Goal: Information Seeking & Learning: Learn about a topic

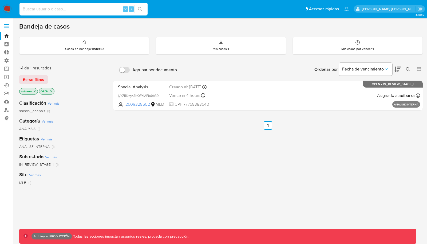
click at [106, 7] on input at bounding box center [83, 9] width 128 height 7
paste input "143125485"
type input "143125485"
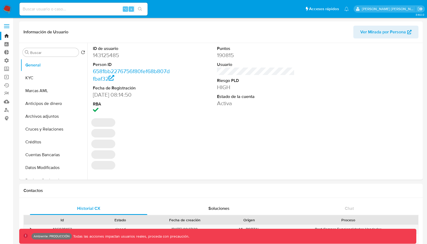
select select "10"
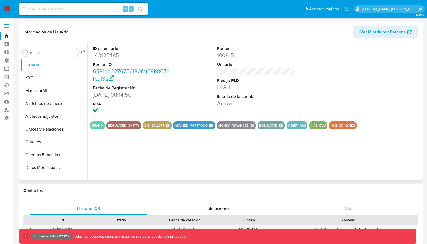
click at [372, 35] on span "Ver Mirada por Persona" at bounding box center [383, 32] width 46 height 13
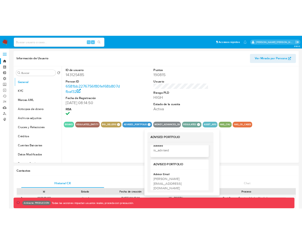
scroll to position [79, 0]
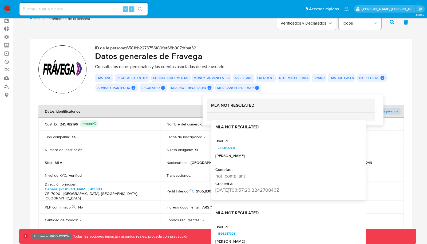
scroll to position [24, 0]
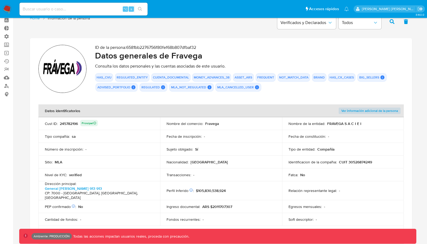
click at [209, 118] on td "Nombre del comercio : Fravega" at bounding box center [221, 123] width 122 height 13
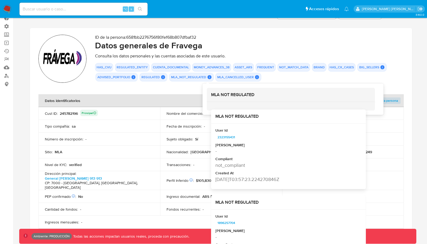
scroll to position [37, 0]
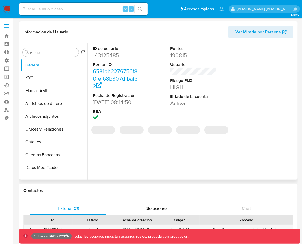
select select "10"
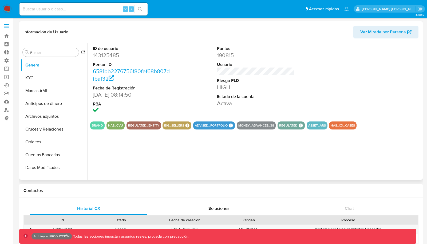
click at [302, 32] on span "Ver Mirada por Persona" at bounding box center [383, 32] width 46 height 13
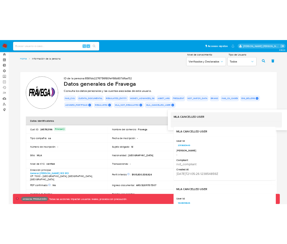
scroll to position [14, 0]
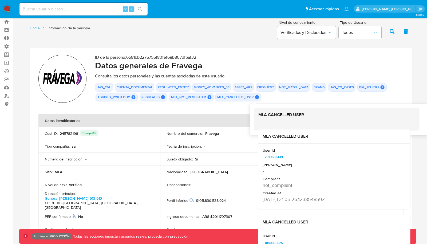
click at [255, 98] on icon at bounding box center [257, 97] width 4 height 4
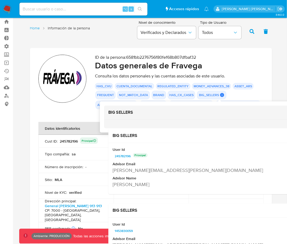
click at [220, 93] on icon at bounding box center [222, 95] width 4 height 4
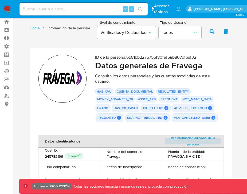
click at [166, 110] on icon at bounding box center [166, 108] width 4 height 4
click at [164, 115] on div "MLA_NOT_REGULATED MLA NOT REGULATED MLA NOT REGULATED User Id 2323155431 Mark I…" at bounding box center [147, 117] width 45 height 9
click at [162, 108] on button "BIG_SELLERS" at bounding box center [153, 108] width 20 height 2
click at [166, 107] on icon at bounding box center [166, 108] width 4 height 4
click at [167, 107] on icon at bounding box center [166, 108] width 4 height 4
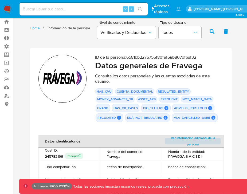
click at [167, 107] on icon at bounding box center [166, 108] width 4 height 4
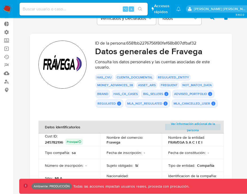
scroll to position [29, 0]
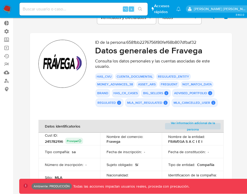
click at [162, 93] on button "BIG_SELLERS" at bounding box center [153, 93] width 20 height 2
click at [165, 92] on icon at bounding box center [166, 93] width 4 height 4
click at [166, 93] on icon at bounding box center [166, 93] width 4 height 4
click at [166, 95] on icon at bounding box center [166, 93] width 5 height 5
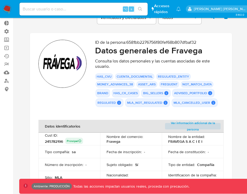
click at [166, 95] on icon at bounding box center [166, 93] width 5 height 5
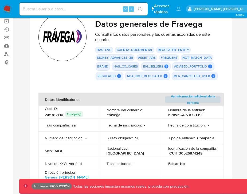
scroll to position [59, 0]
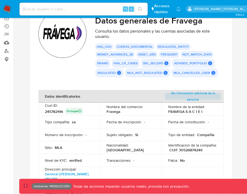
click at [166, 63] on icon at bounding box center [166, 63] width 4 height 4
click at [211, 62] on icon at bounding box center [209, 63] width 5 height 5
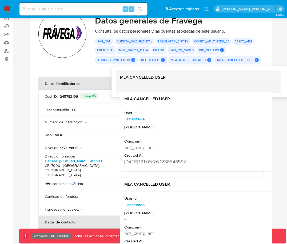
click at [255, 59] on icon at bounding box center [257, 60] width 4 height 4
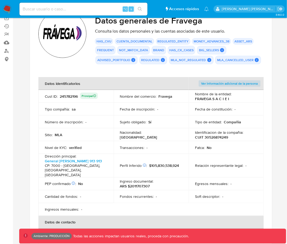
click at [218, 54] on div "HAS_CVU CUENTA_DOCUMENTAL REGULATED_ENTITY MONEY_ADVANCES_38 ASSET_ARS FREQUENT…" at bounding box center [179, 51] width 169 height 26
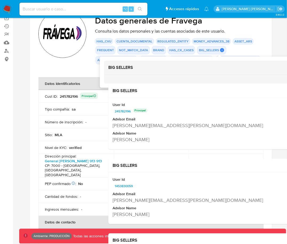
click at [220, 51] on icon at bounding box center [222, 50] width 5 height 5
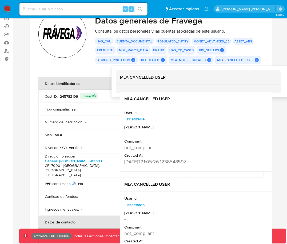
click at [254, 58] on icon at bounding box center [256, 60] width 5 height 5
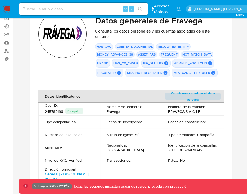
click at [205, 63] on button "ADVISED_PORTFOLIO" at bounding box center [190, 63] width 33 height 2
click at [209, 63] on icon at bounding box center [209, 63] width 5 height 5
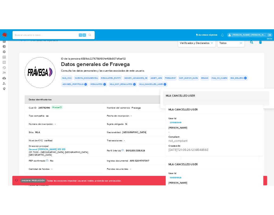
scroll to position [25, 0]
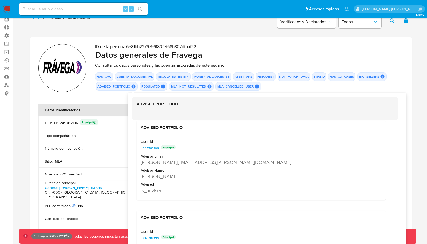
click at [133, 87] on icon at bounding box center [133, 86] width 4 height 4
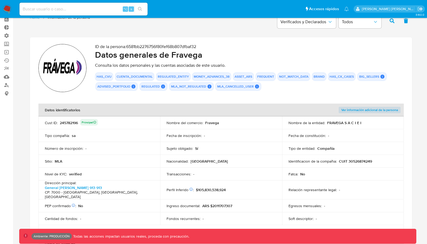
click at [267, 85] on div "HAS_CVU CUENTA_DOCUMENTAL REGULATED_ENTITY MONEY_ADVANCES_38 ASSET_ARS FREQUENT…" at bounding box center [249, 81] width 308 height 18
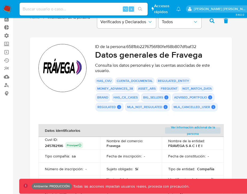
click at [205, 97] on button "ADVISED_PORTFOLIO" at bounding box center [190, 97] width 33 height 2
click at [162, 97] on button "BIG_SELLERS" at bounding box center [153, 97] width 20 height 2
click at [120, 107] on icon at bounding box center [119, 107] width 4 height 4
click at [115, 107] on button "REGULATED" at bounding box center [106, 107] width 18 height 2
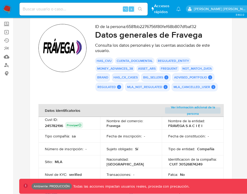
scroll to position [47, 0]
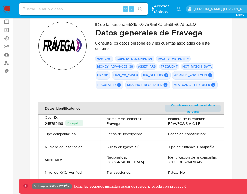
click at [119, 83] on icon at bounding box center [119, 85] width 4 height 4
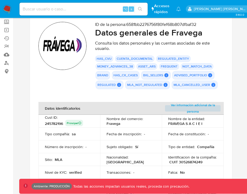
click at [119, 84] on icon at bounding box center [119, 84] width 5 height 5
click at [118, 84] on icon at bounding box center [119, 85] width 4 height 4
click at [120, 85] on icon at bounding box center [119, 85] width 4 height 4
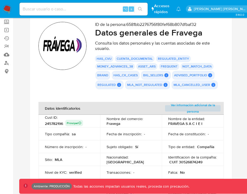
click at [120, 85] on icon at bounding box center [119, 85] width 4 height 4
click at [119, 86] on icon at bounding box center [119, 85] width 4 height 4
click at [210, 77] on icon at bounding box center [209, 75] width 5 height 5
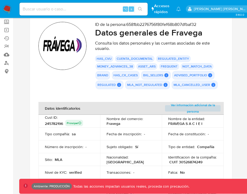
click at [210, 77] on icon at bounding box center [209, 75] width 5 height 5
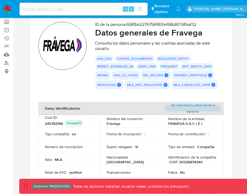
click at [210, 77] on icon at bounding box center [209, 75] width 5 height 5
click at [205, 75] on button "ADVISED_PORTFOLIO" at bounding box center [190, 75] width 33 height 2
click at [206, 75] on button "ADVISED_PORTFOLIO" at bounding box center [190, 75] width 33 height 2
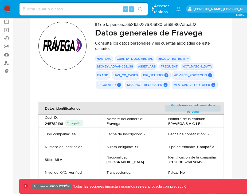
click at [206, 75] on button "ADVISED_PORTFOLIO" at bounding box center [190, 75] width 33 height 2
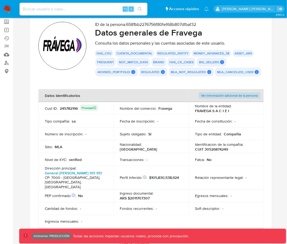
click at [133, 71] on icon at bounding box center [133, 72] width 5 height 5
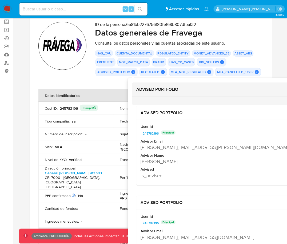
click at [133, 71] on icon at bounding box center [133, 72] width 4 height 4
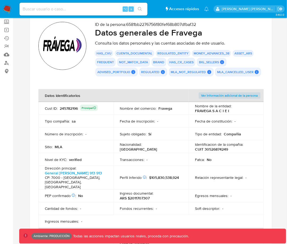
click at [131, 71] on icon at bounding box center [133, 72] width 4 height 4
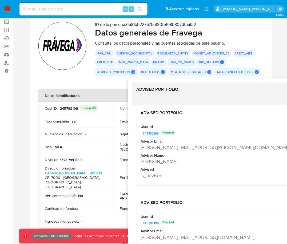
click at [133, 73] on icon at bounding box center [133, 72] width 4 height 4
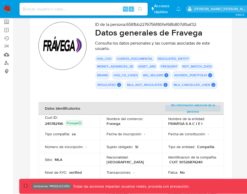
click at [205, 75] on button "ADVISED_PORTFOLIO" at bounding box center [190, 75] width 33 height 2
click at [210, 77] on icon at bounding box center [209, 75] width 5 height 5
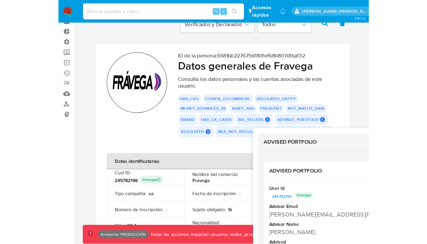
scroll to position [27, 0]
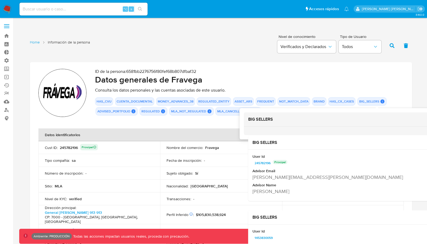
click at [380, 101] on icon at bounding box center [382, 101] width 5 height 5
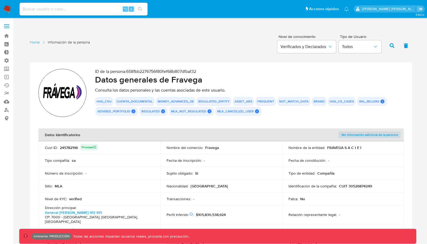
click at [98, 10] on input at bounding box center [83, 9] width 128 height 7
paste input "268849149"
type input "268849149"
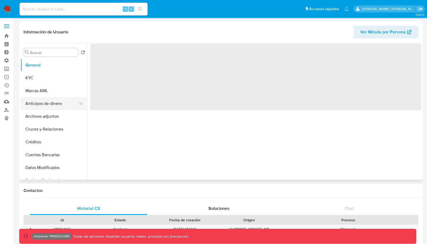
select select "10"
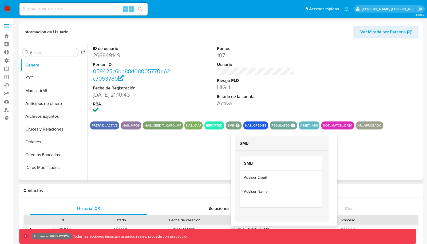
click at [235, 124] on icon at bounding box center [237, 125] width 5 height 5
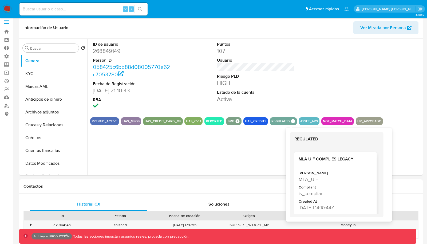
scroll to position [5, 0]
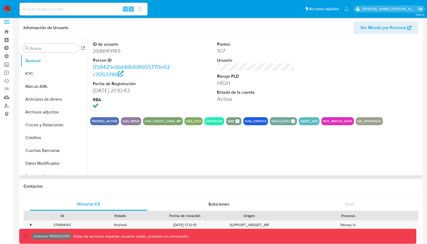
click at [379, 29] on span "Ver Mirada por Persona" at bounding box center [383, 27] width 46 height 13
click at [237, 117] on div "SMB SMB SMB Advisor Email - Advisor Name -" at bounding box center [233, 121] width 15 height 8
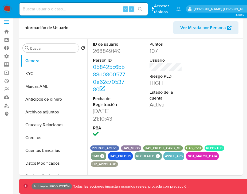
scroll to position [2, 0]
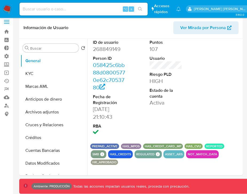
click at [157, 158] on div "PREPAID_ACTIVE HAS_MPOS HAS_CREDIT_CARD_MP HAS_CVU REPORTED SMB SMB SMB Advisor…" at bounding box center [165, 153] width 151 height 21
click at [157, 155] on icon at bounding box center [157, 154] width 4 height 4
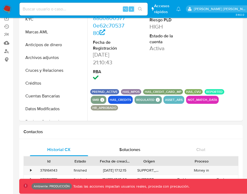
scroll to position [0, 0]
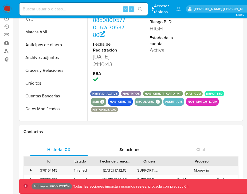
click at [102, 102] on icon at bounding box center [102, 101] width 5 height 5
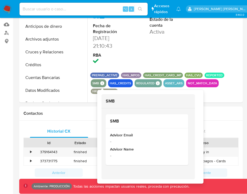
scroll to position [109, 0]
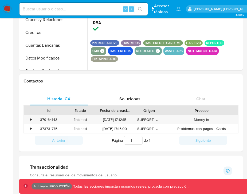
click at [157, 51] on icon at bounding box center [157, 51] width 5 height 5
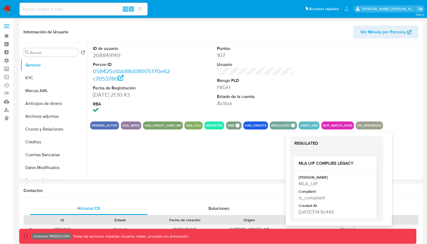
scroll to position [1, 0]
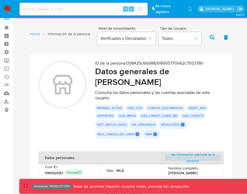
scroll to position [9, 0]
click at [137, 133] on icon at bounding box center [137, 134] width 4 height 4
click at [149, 134] on button "SMB" at bounding box center [148, 134] width 7 height 2
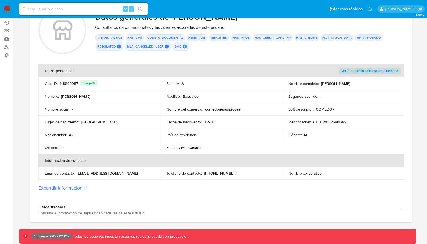
scroll to position [0, 0]
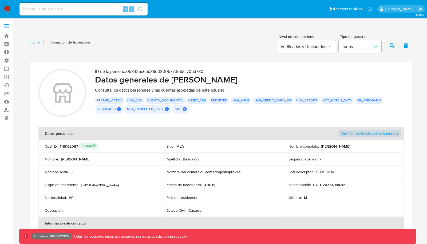
click at [202, 110] on div "PREPAID_ACTIVE HAS_CVU CUENTA_DOCUMENTAL ASSET_ARS REPORTED HAS_MPOS HAS_CREDIT…" at bounding box center [249, 105] width 308 height 16
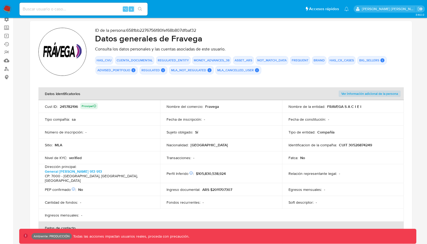
scroll to position [223, 0]
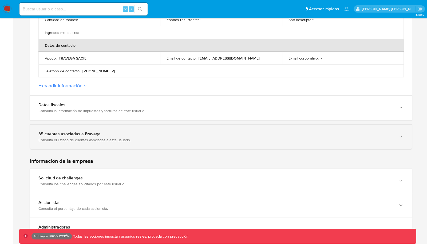
click at [172, 137] on div "Consulta el listado de cuentas asociadas a este usuario." at bounding box center [215, 139] width 354 height 5
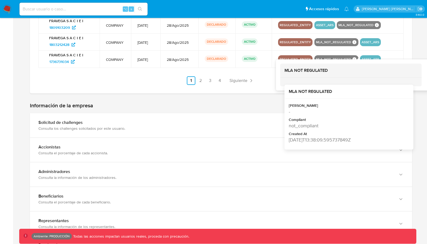
scroll to position [509, 0]
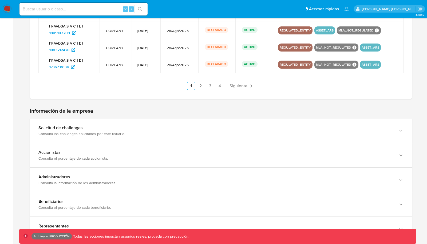
click at [257, 107] on h2 "Información de la empresa" at bounding box center [221, 110] width 382 height 7
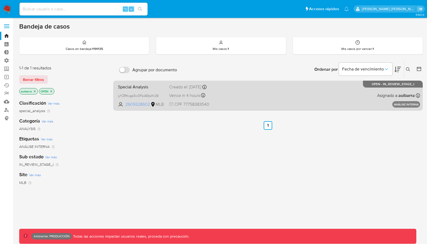
click at [135, 104] on span "2609328602" at bounding box center [137, 104] width 24 height 6
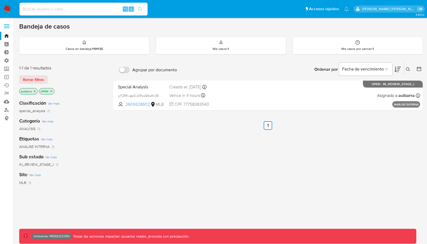
click at [77, 8] on input at bounding box center [83, 9] width 128 height 7
paste input "143125485"
type input "143125485"
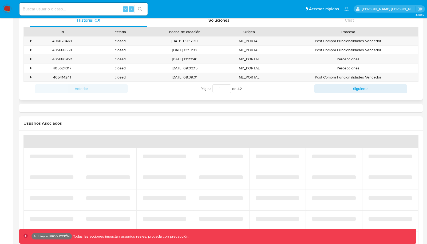
select select "10"
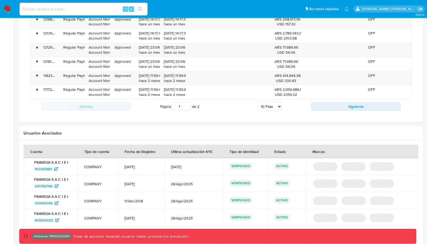
scroll to position [476, 0]
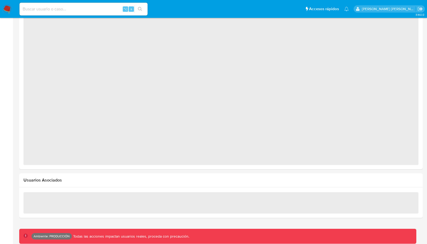
select select "10"
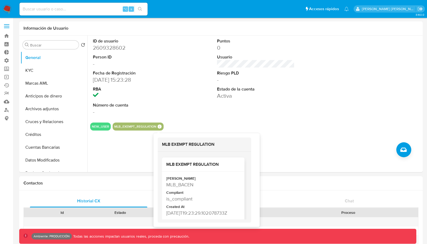
scroll to position [11, 0]
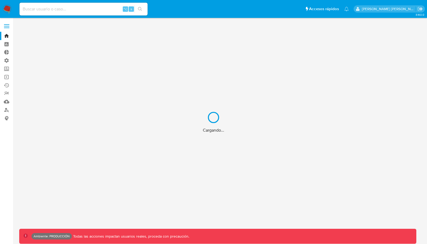
click at [67, 8] on div "Cargando..." at bounding box center [213, 122] width 427 height 244
click at [59, 8] on div "Cargando..." at bounding box center [213, 122] width 427 height 244
click at [54, 8] on input at bounding box center [83, 9] width 128 height 7
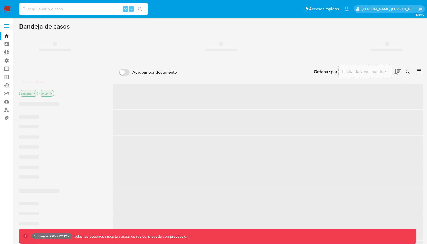
paste input "298844079"
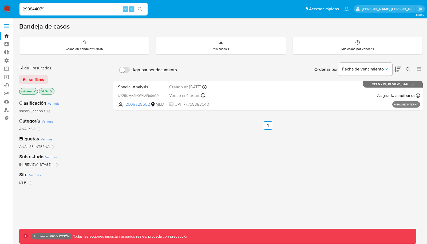
type input "298844079"
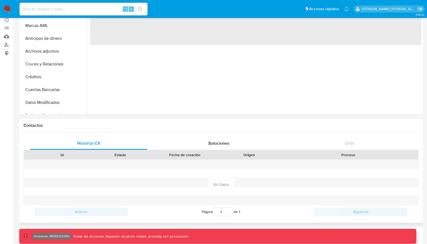
select select "10"
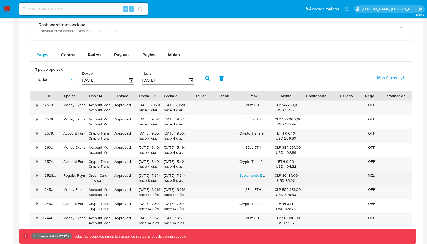
scroll to position [332, 0]
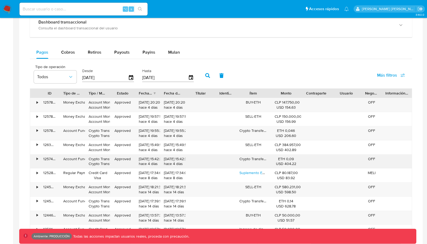
click at [38, 157] on div "•" at bounding box center [34, 161] width 9 height 14
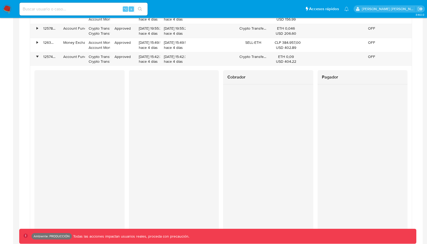
scroll to position [425, 0]
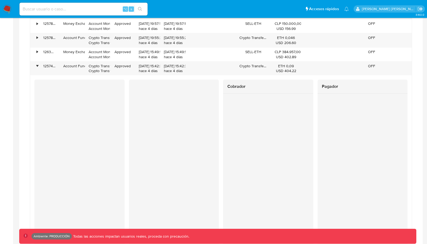
click at [49, 8] on input at bounding box center [83, 9] width 128 height 7
paste input "815314728"
type input "815314728"
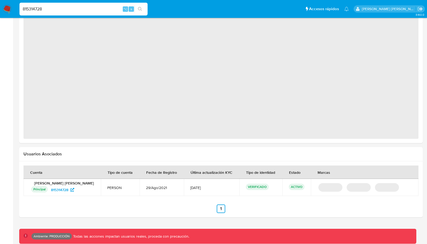
select select "10"
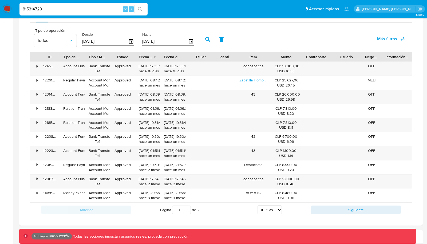
scroll to position [359, 0]
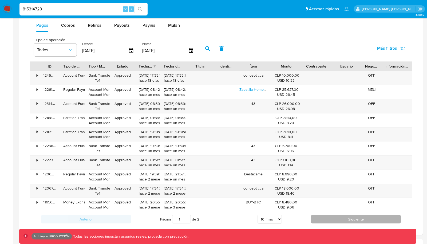
click at [333, 215] on button "Siguiente" at bounding box center [356, 219] width 90 height 9
type input "2"
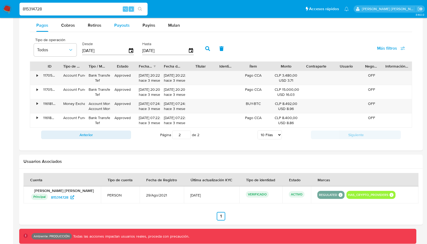
click at [124, 20] on div "Payouts" at bounding box center [121, 25] width 15 height 13
select select "10"
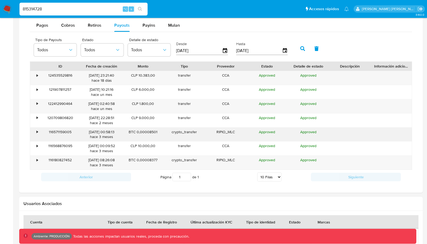
click at [37, 129] on div "•" at bounding box center [37, 131] width 1 height 5
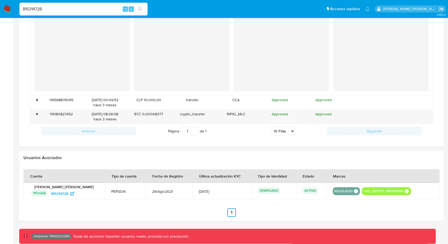
scroll to position [556, 0]
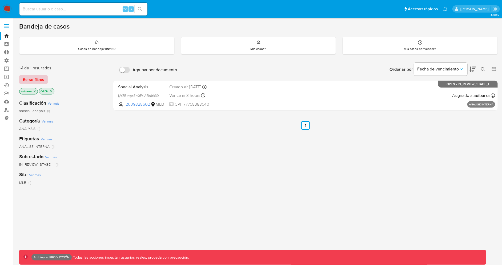
click at [40, 77] on span "Borrar filtros" at bounding box center [33, 79] width 21 height 7
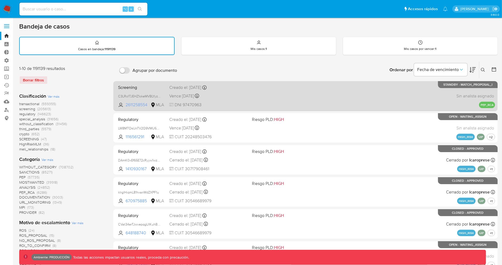
click at [142, 103] on span "2611258554" at bounding box center [138, 105] width 24 height 6
click at [137, 103] on span "2611258554" at bounding box center [138, 105] width 24 height 6
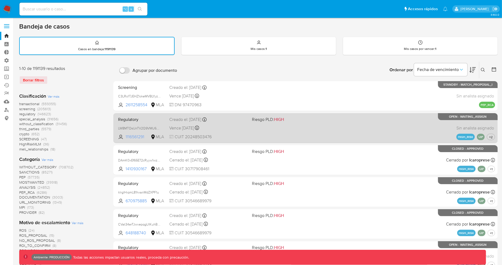
click at [137, 135] on span "1116561291" at bounding box center [138, 137] width 24 height 6
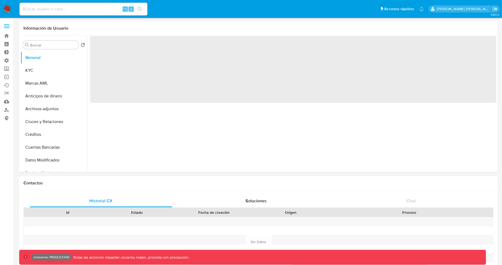
select select "10"
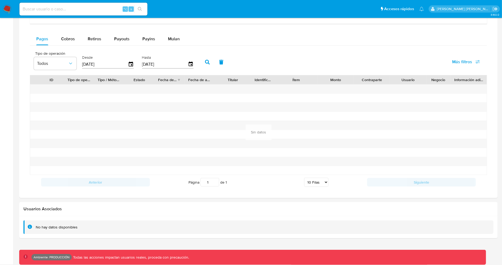
scroll to position [182, 0]
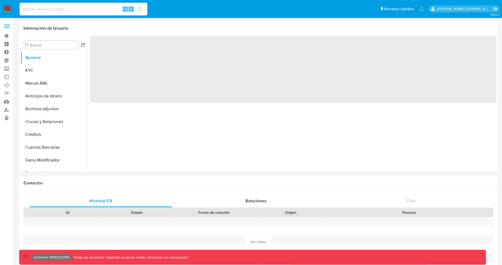
select select "10"
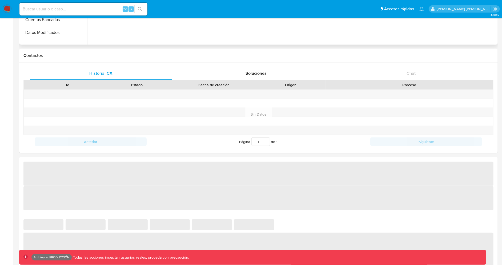
select select "10"
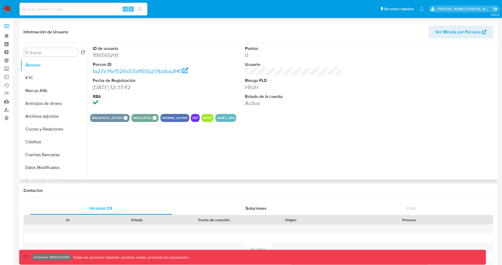
click at [457, 34] on span "Ver Mirada por Persona" at bounding box center [459, 32] width 46 height 13
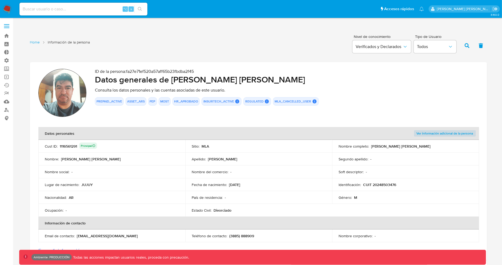
click at [166, 100] on button "MOST" at bounding box center [164, 101] width 9 height 2
click at [165, 101] on button "MOST" at bounding box center [164, 101] width 9 height 2
click at [162, 105] on div "MOST" at bounding box center [165, 101] width 12 height 9
click at [164, 102] on button "MOST" at bounding box center [164, 101] width 9 height 2
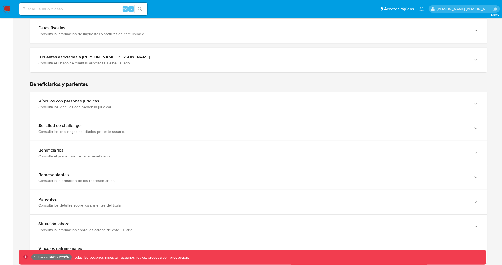
scroll to position [119, 0]
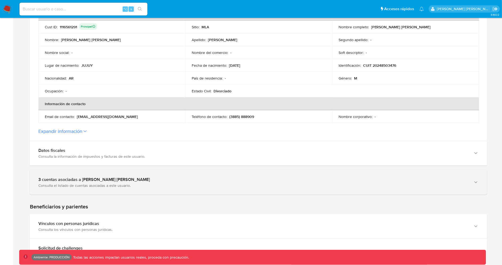
click at [194, 172] on div "3 cuentas asociadas a [PERSON_NAME] [PERSON_NAME] Consulta el listado de cuenta…" at bounding box center [258, 182] width 457 height 24
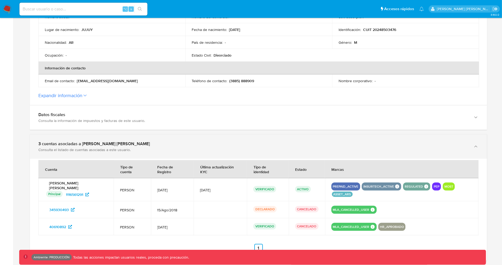
scroll to position [190, 0]
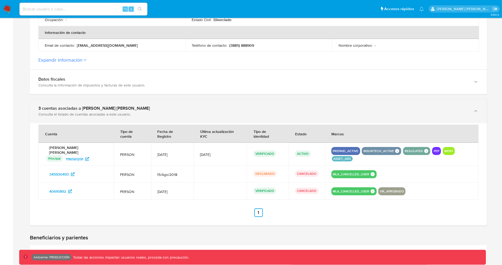
click at [391, 114] on div "Consulta el listado de cuentas asociadas a este usuario." at bounding box center [253, 114] width 430 height 5
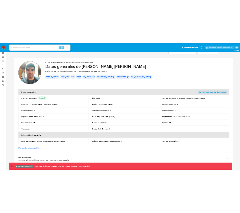
scroll to position [0, 0]
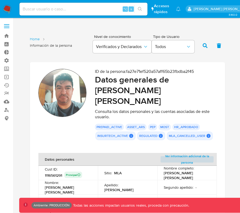
click at [203, 135] on button "MLA_CANCELLED_USER" at bounding box center [187, 136] width 37 height 2
click at [208, 134] on icon at bounding box center [208, 136] width 4 height 4
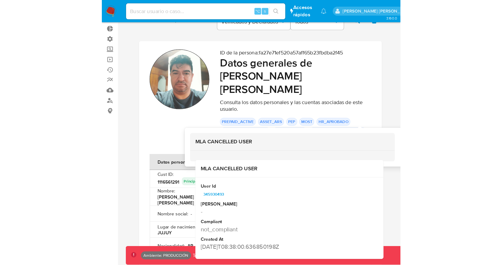
scroll to position [29, 0]
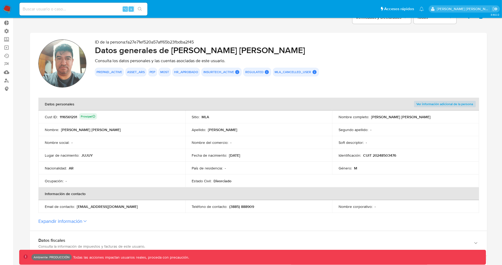
click at [317, 68] on div "PREPAID_ACTIVE ASSET_ARS PEP MOST HR_APROBADO INSURTECH_ACTIVE INSURTECH ACTIVE…" at bounding box center [287, 72] width 384 height 9
click at [316, 69] on div "MLA_CANCELLED_USER MLA CANCELLED USER MLA CANCELLED USER User Id 345930493 Mark…" at bounding box center [296, 72] width 46 height 9
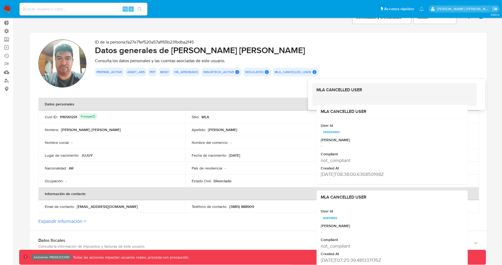
click at [314, 71] on icon at bounding box center [315, 72] width 4 height 4
